Goal: Information Seeking & Learning: Learn about a topic

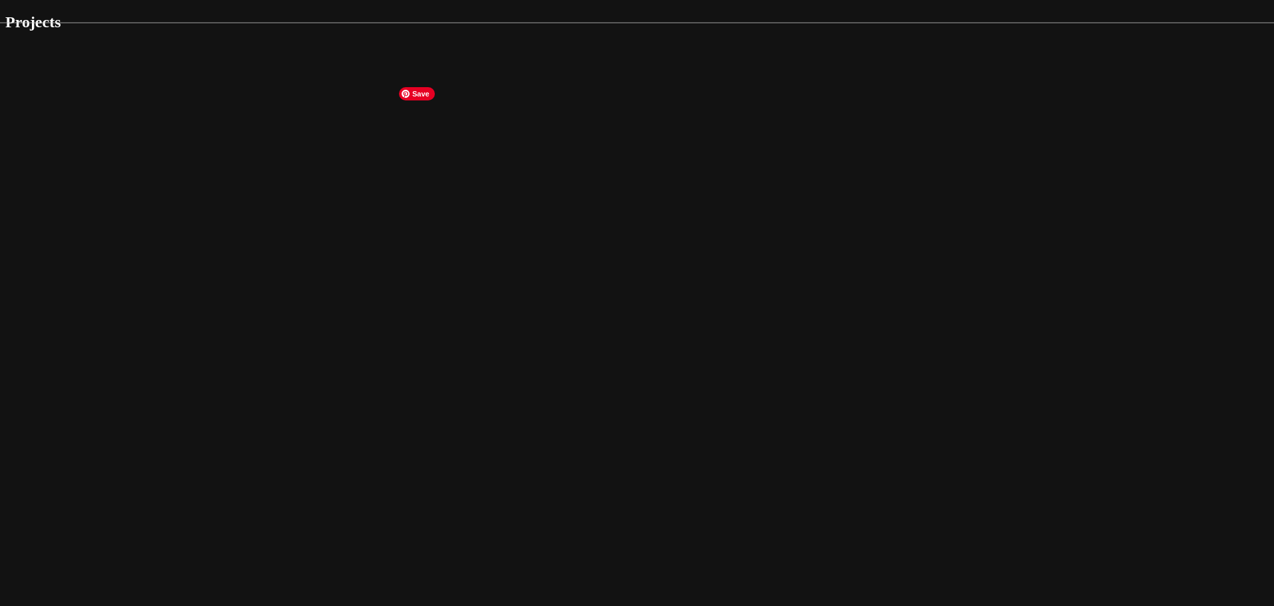
click at [542, 309] on img at bounding box center [671, 519] width 1388 height 994
click at [446, 31] on h1 "[DOMAIN_NAME]" at bounding box center [636, 22] width 1263 height 18
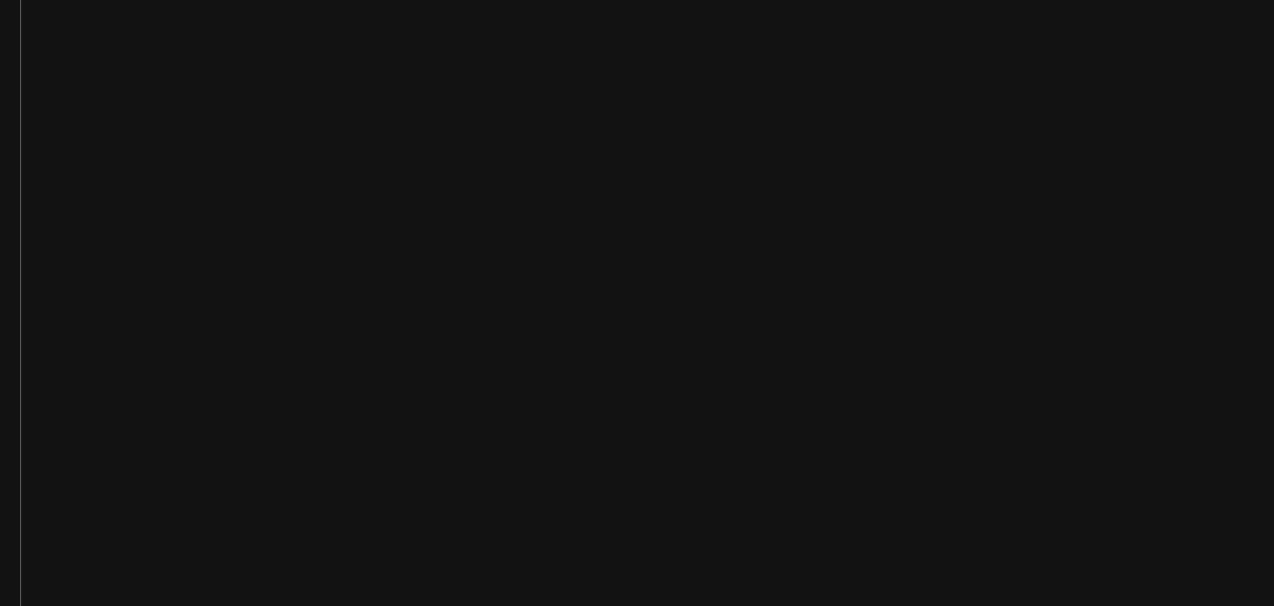
scroll to position [103, 0]
click at [1028, 267] on body "Projects Praia Design System Building a career choice experience for students w…" at bounding box center [636, 178] width 1263 height 1864
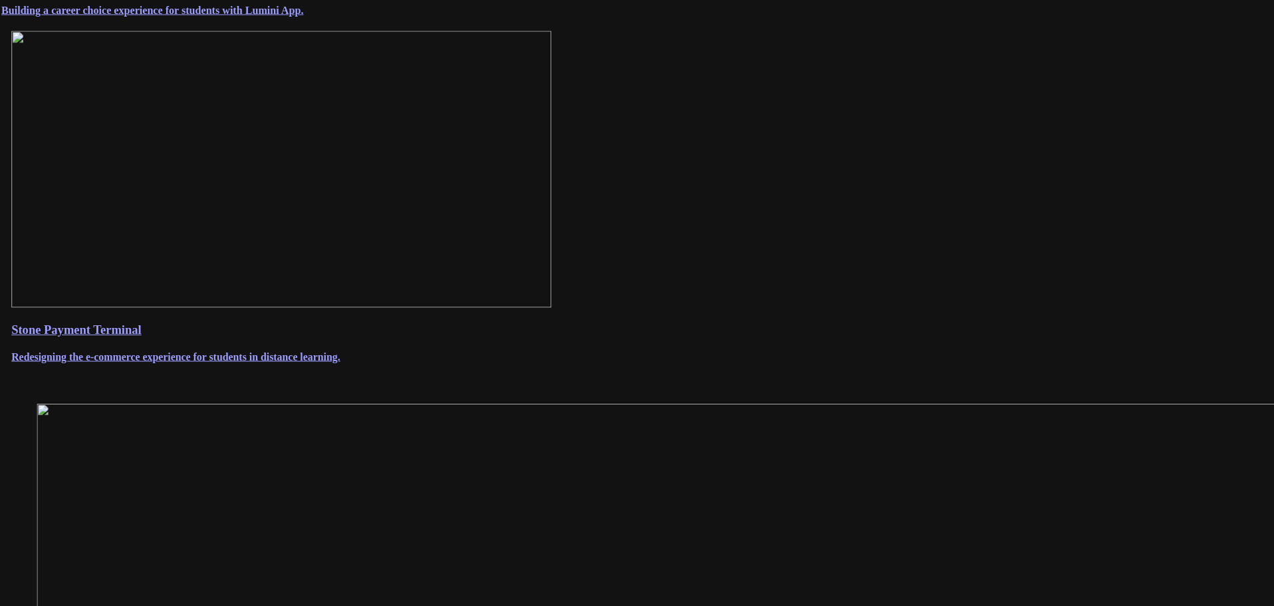
scroll to position [369, 0]
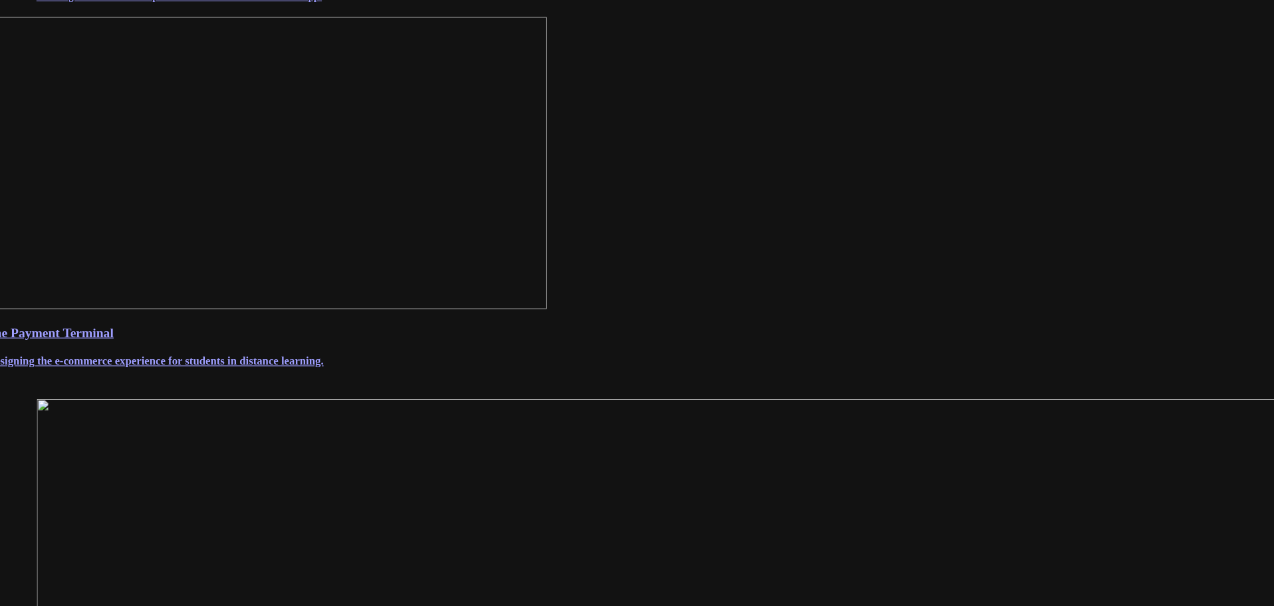
click at [307, 376] on body "Projects Praia Design System Building a career choice experience for students w…" at bounding box center [636, 576] width 1263 height 1864
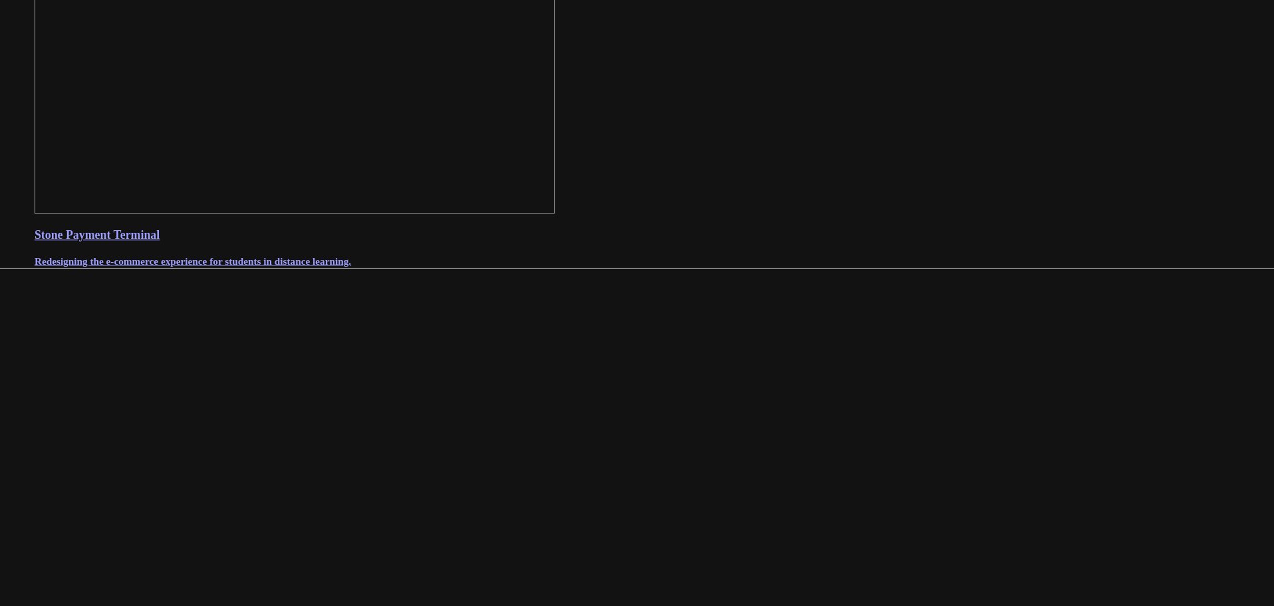
scroll to position [768, 0]
